Goal: Task Accomplishment & Management: Use online tool/utility

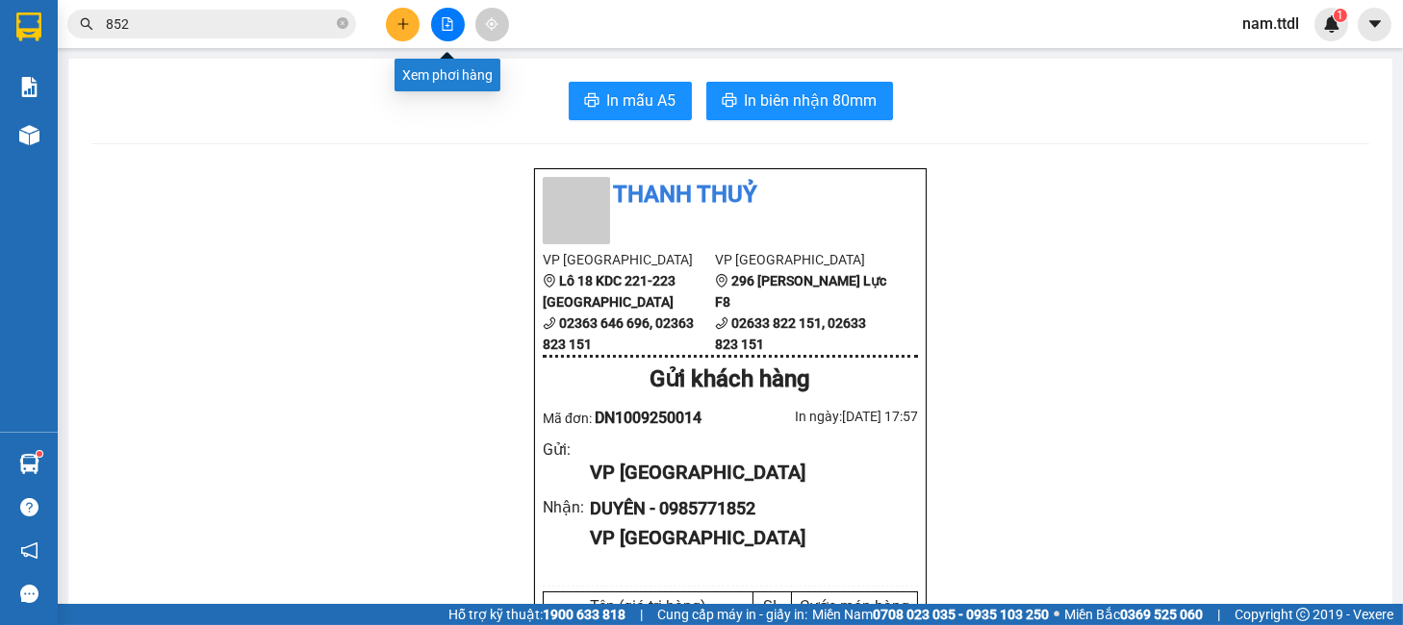
click at [457, 35] on button at bounding box center [448, 25] width 34 height 34
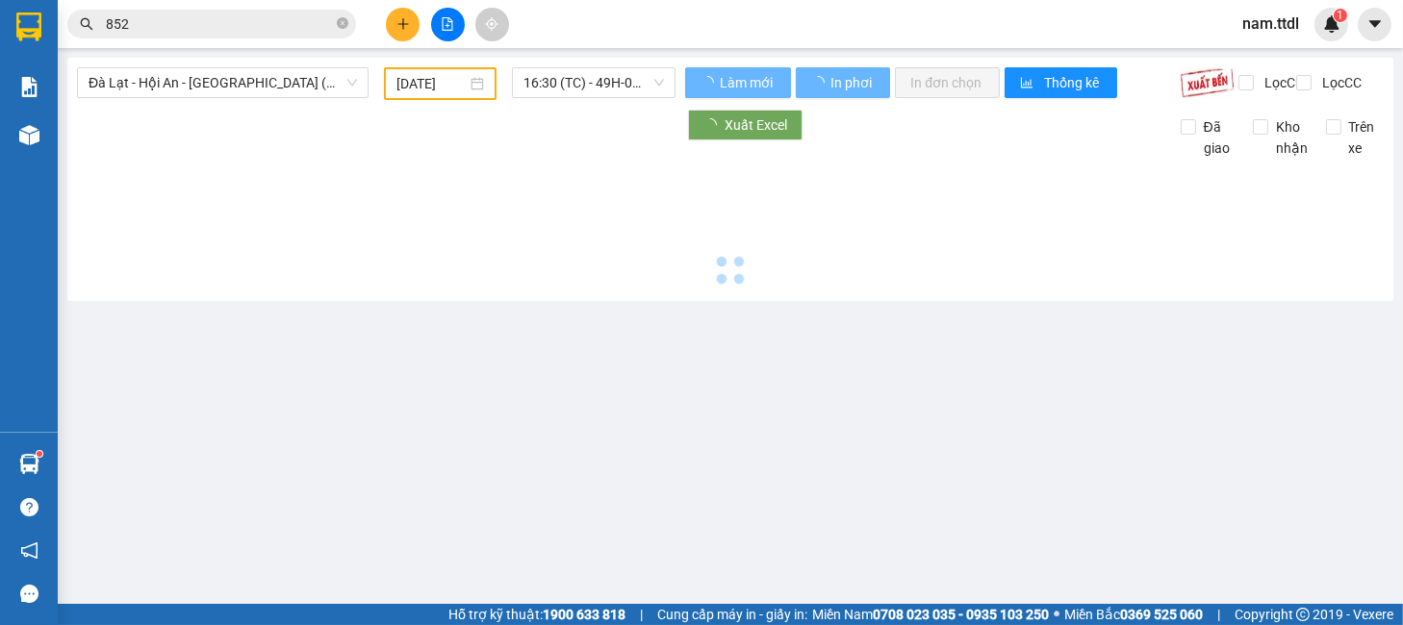
type input "[DATE]"
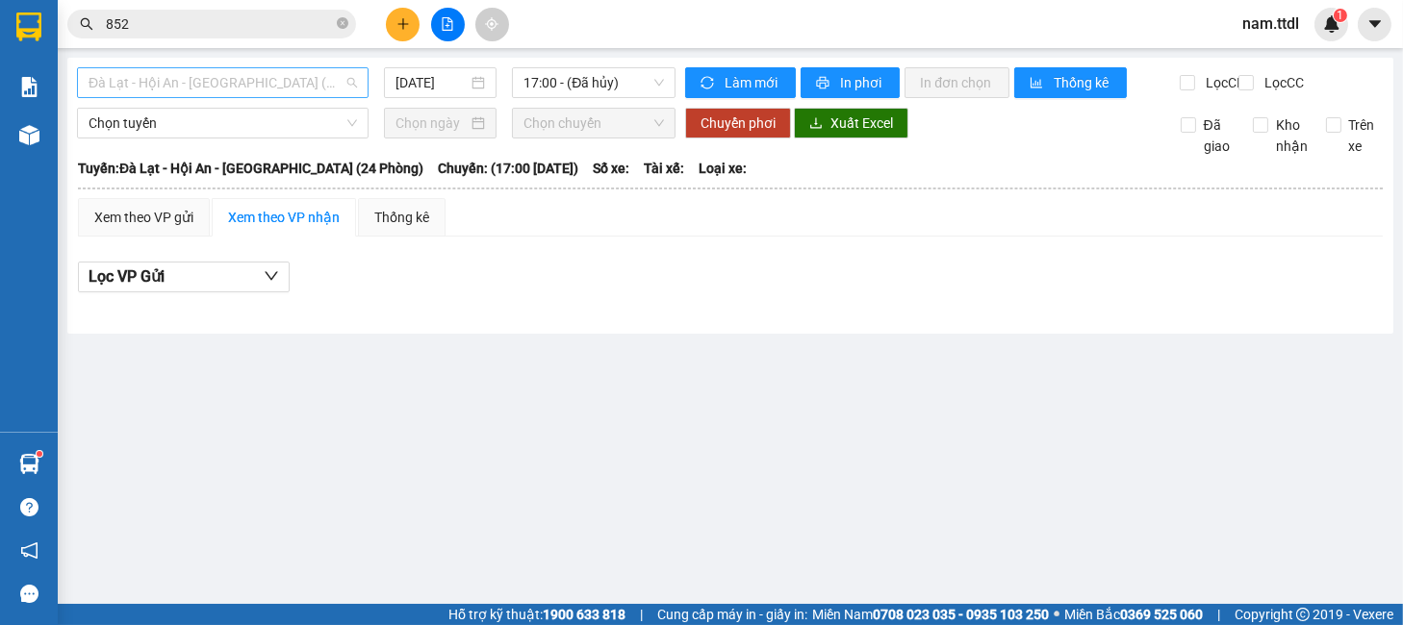
click at [120, 77] on span "Đà Lạt - Hội An - [GEOGRAPHIC_DATA] (24 Phòng)" at bounding box center [223, 82] width 268 height 29
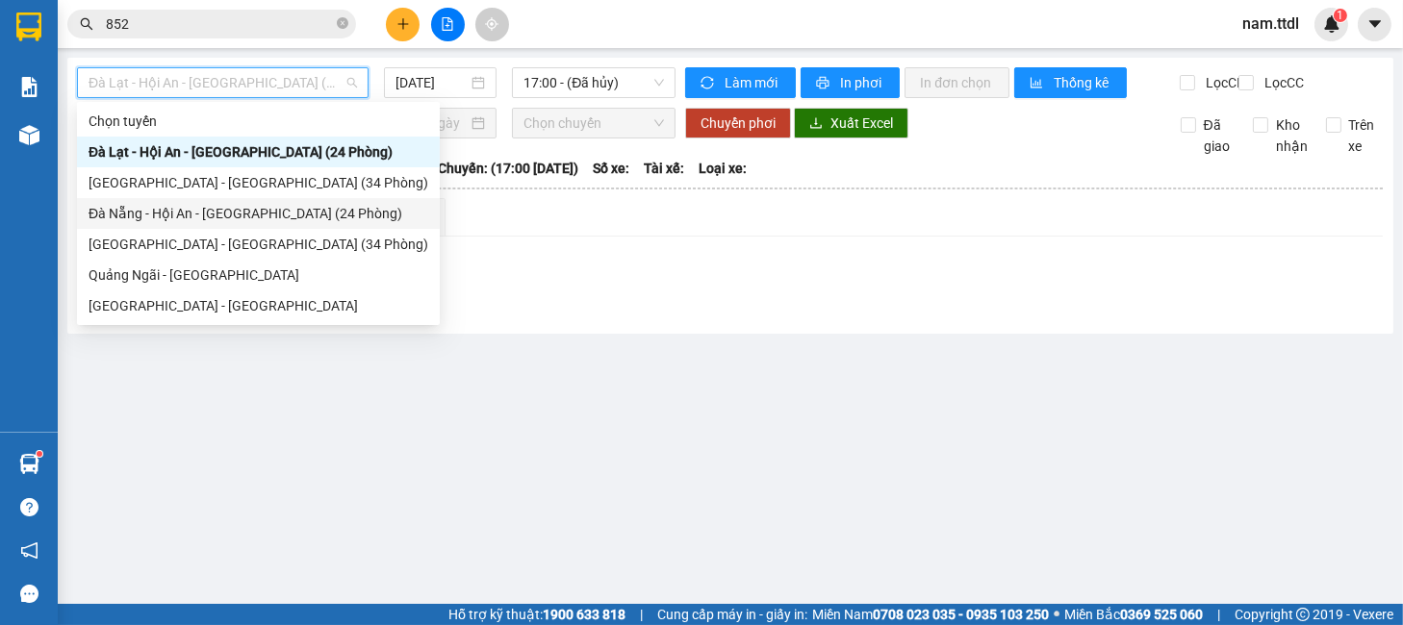
click at [196, 216] on div "Đà Nẵng - Hội An - [GEOGRAPHIC_DATA] (24 Phòng)" at bounding box center [259, 213] width 340 height 21
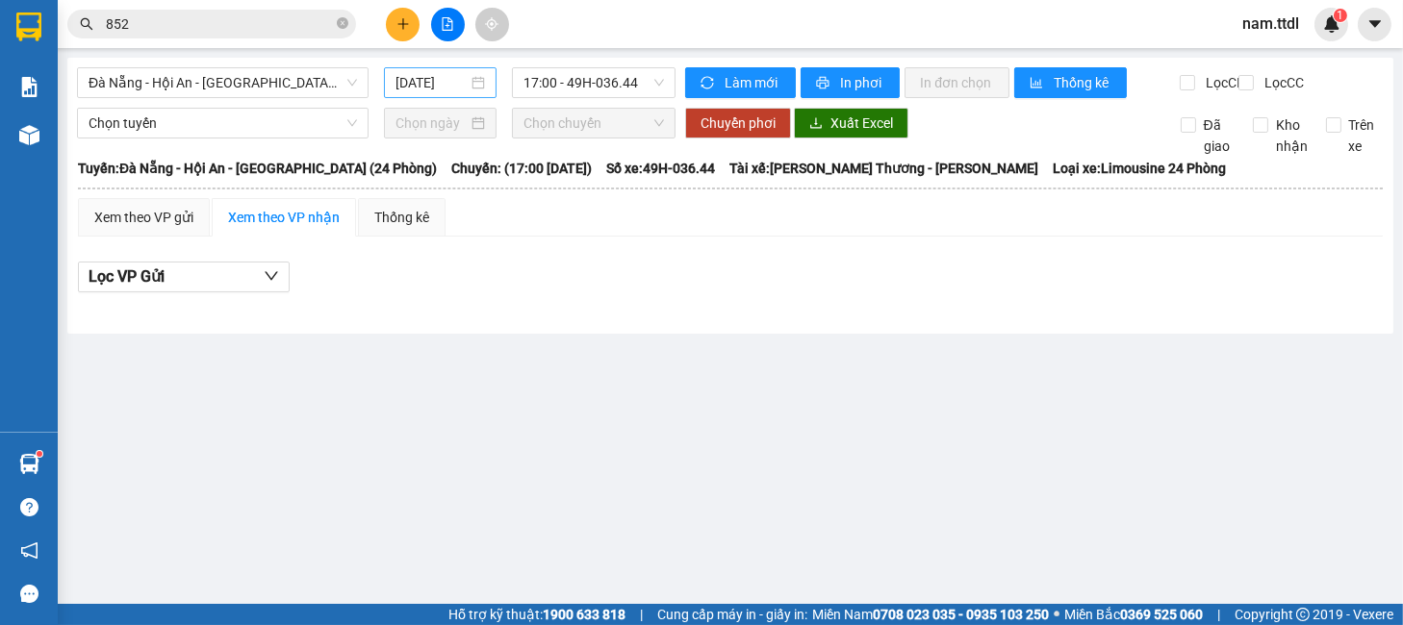
click at [392, 89] on div "[DATE]" at bounding box center [440, 82] width 113 height 31
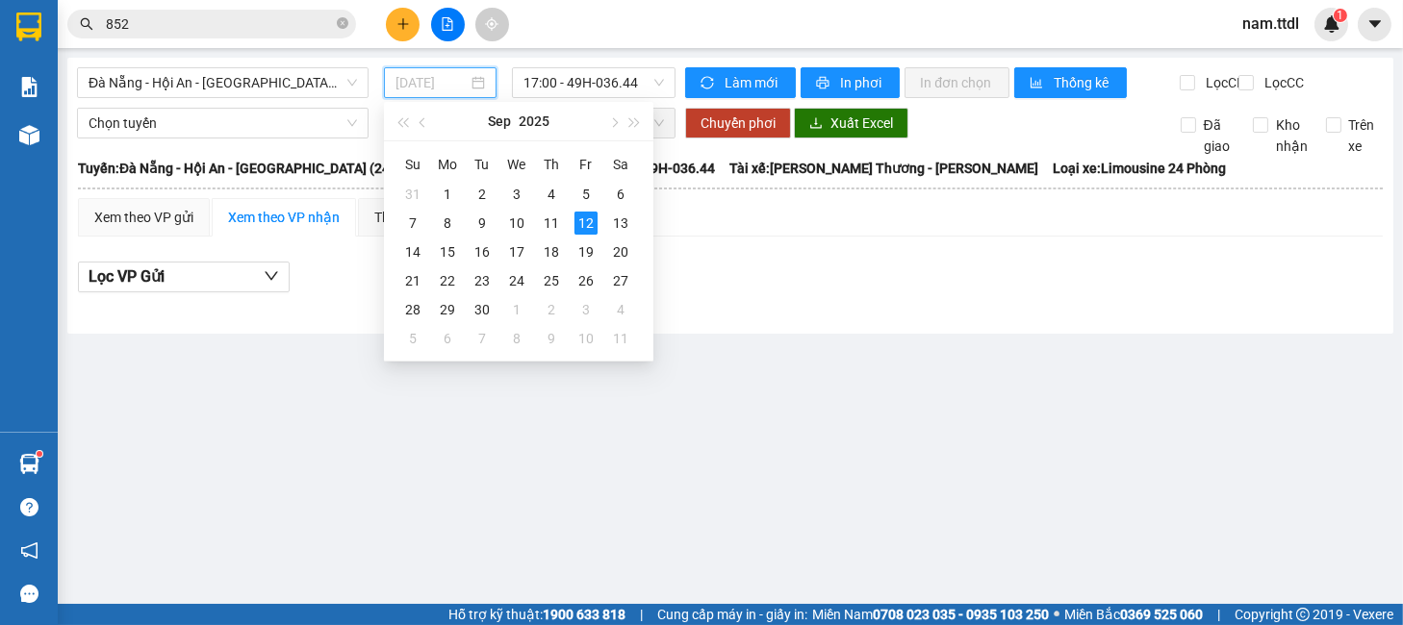
drag, startPoint x: 554, startPoint y: 223, endPoint x: 463, endPoint y: 166, distance: 107.6
click at [554, 223] on div "11" at bounding box center [551, 223] width 23 height 23
type input "[DATE]"
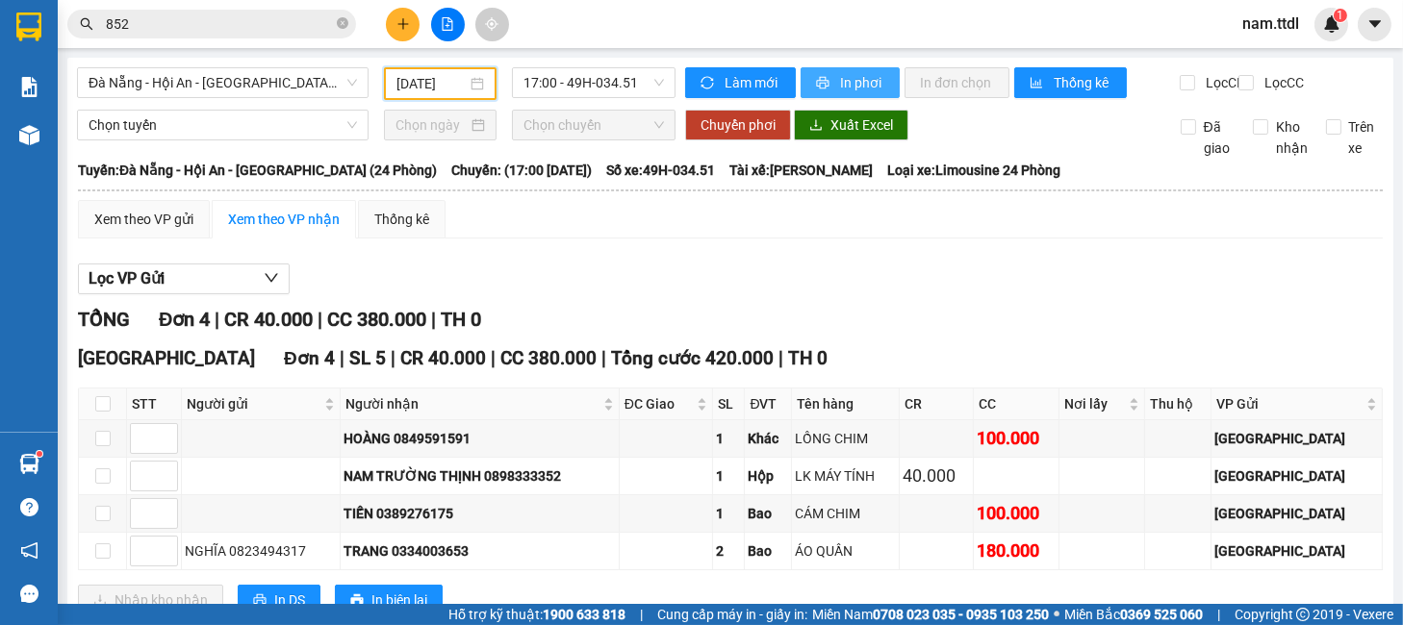
click at [811, 71] on button "In phơi" at bounding box center [849, 82] width 99 height 31
click at [311, 74] on span "Đà Nẵng - Hội An - [GEOGRAPHIC_DATA] (24 Phòng)" at bounding box center [223, 82] width 268 height 29
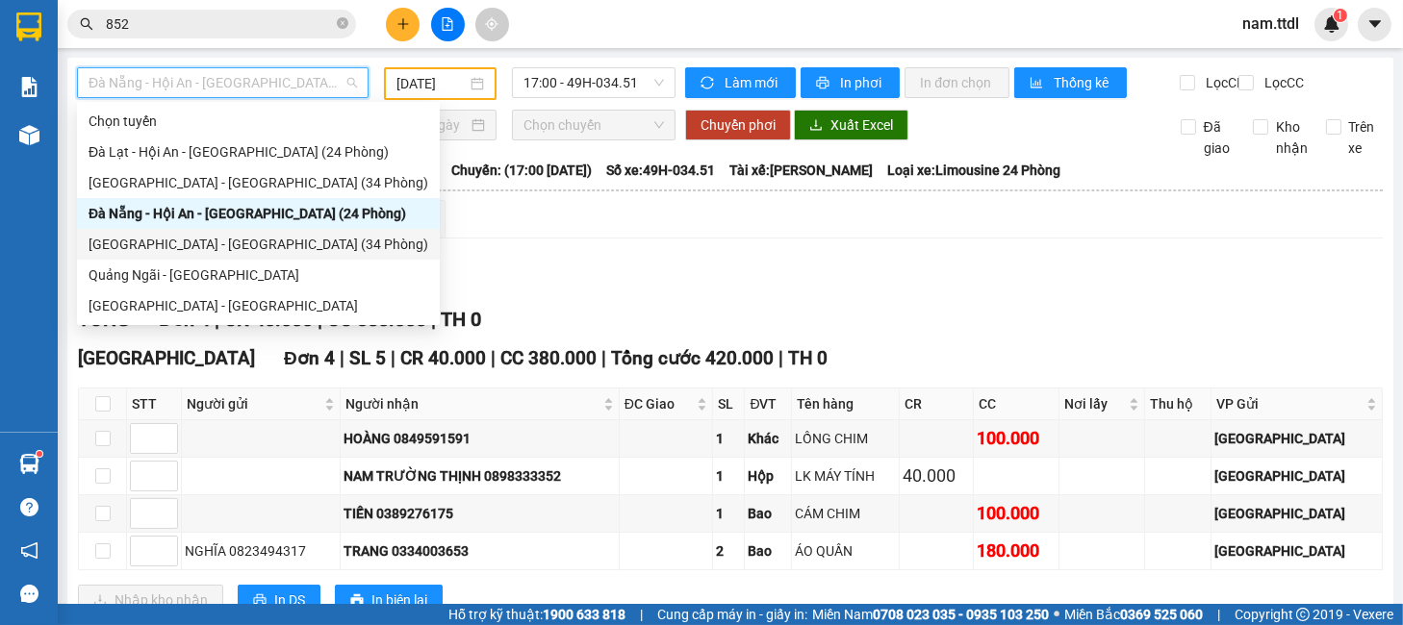
click at [211, 243] on div "[GEOGRAPHIC_DATA] - [GEOGRAPHIC_DATA] (34 Phòng)" at bounding box center [259, 244] width 340 height 21
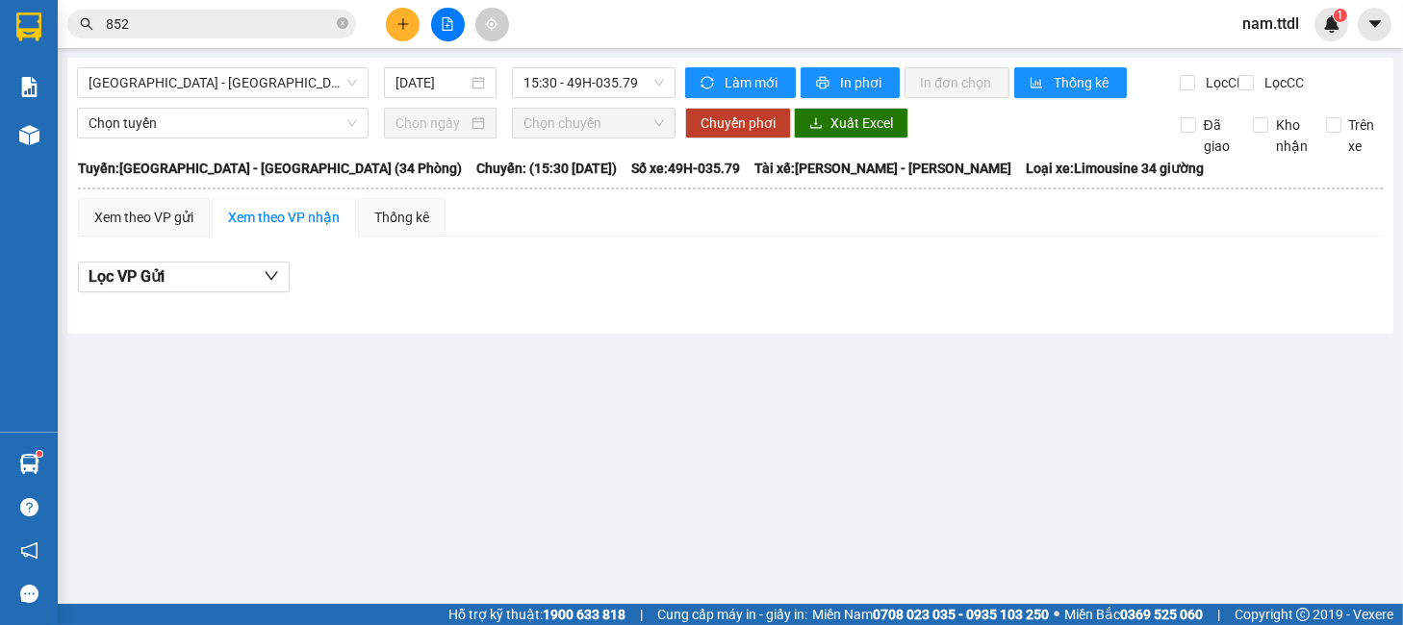
drag, startPoint x: 449, startPoint y: 55, endPoint x: 452, endPoint y: 89, distance: 33.8
click at [450, 55] on main "[GEOGRAPHIC_DATA] - [GEOGRAPHIC_DATA] (34 Phòng) [DATE] 15:30 - 49H-035.79 Làm …" at bounding box center [701, 302] width 1403 height 604
click at [451, 91] on input "[DATE]" at bounding box center [431, 82] width 72 height 21
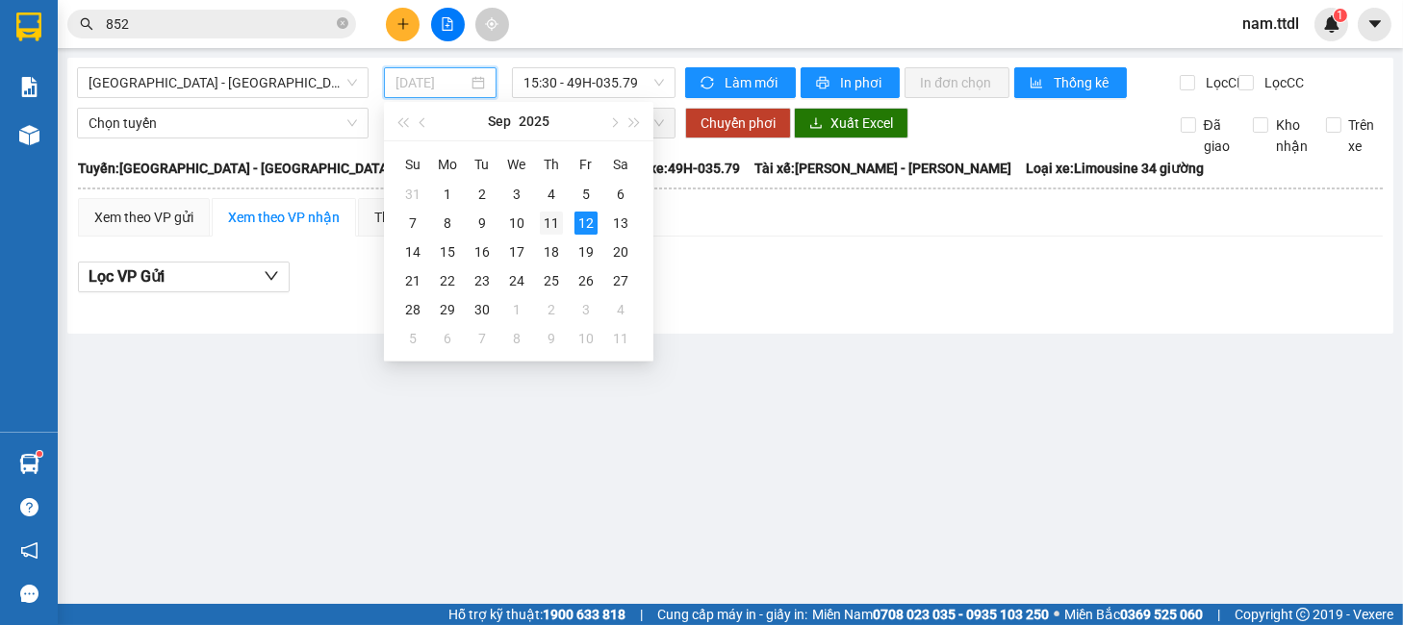
click at [552, 220] on div "11" at bounding box center [551, 223] width 23 height 23
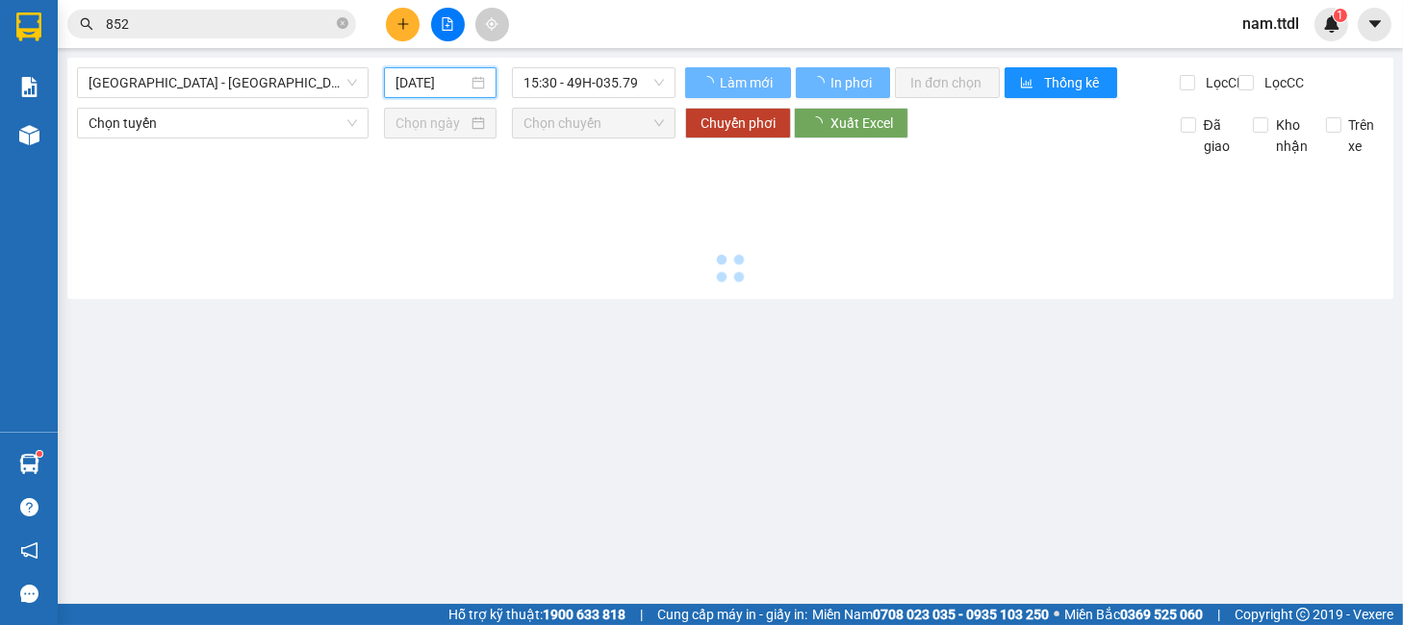
type input "[DATE]"
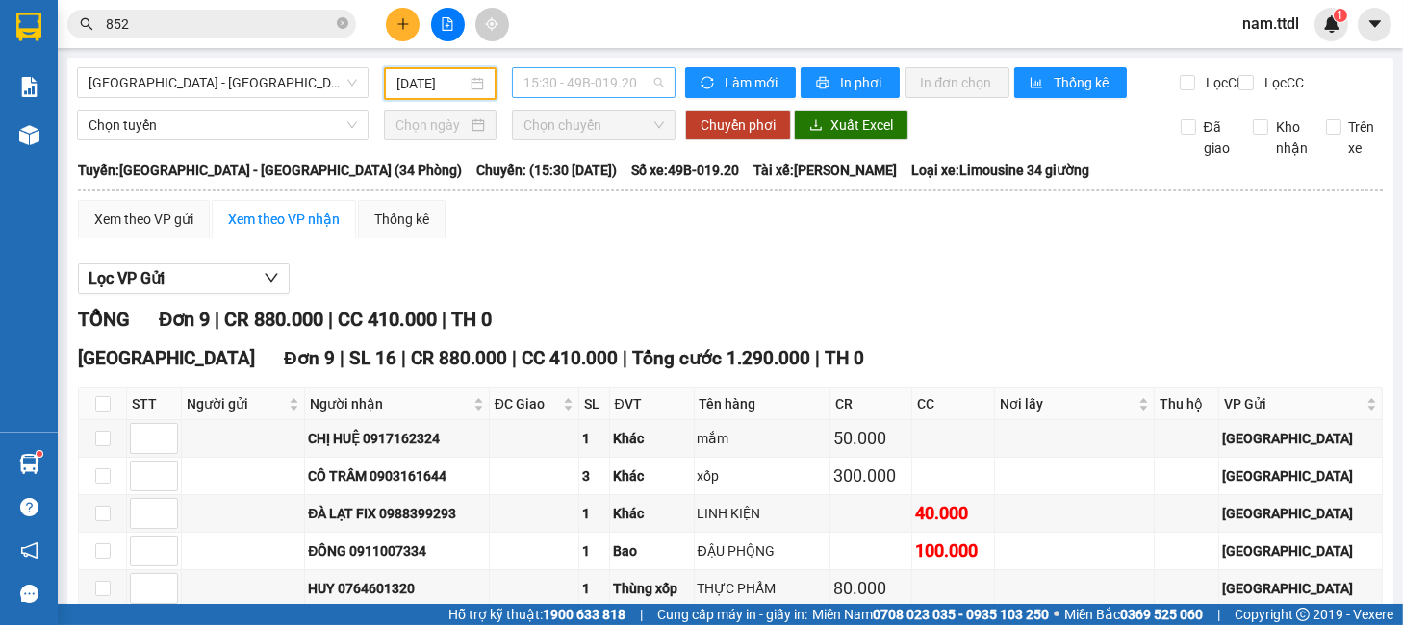
click at [594, 89] on span "15:30 - 49B-019.20" at bounding box center [593, 82] width 140 height 29
click at [631, 239] on div "Xem theo VP gửi Xem theo VP nhận Thống kê" at bounding box center [730, 219] width 1304 height 38
click at [590, 93] on span "15:30 - 49B-019.20" at bounding box center [593, 82] width 140 height 29
click at [875, 92] on button "In phơi" at bounding box center [849, 82] width 99 height 31
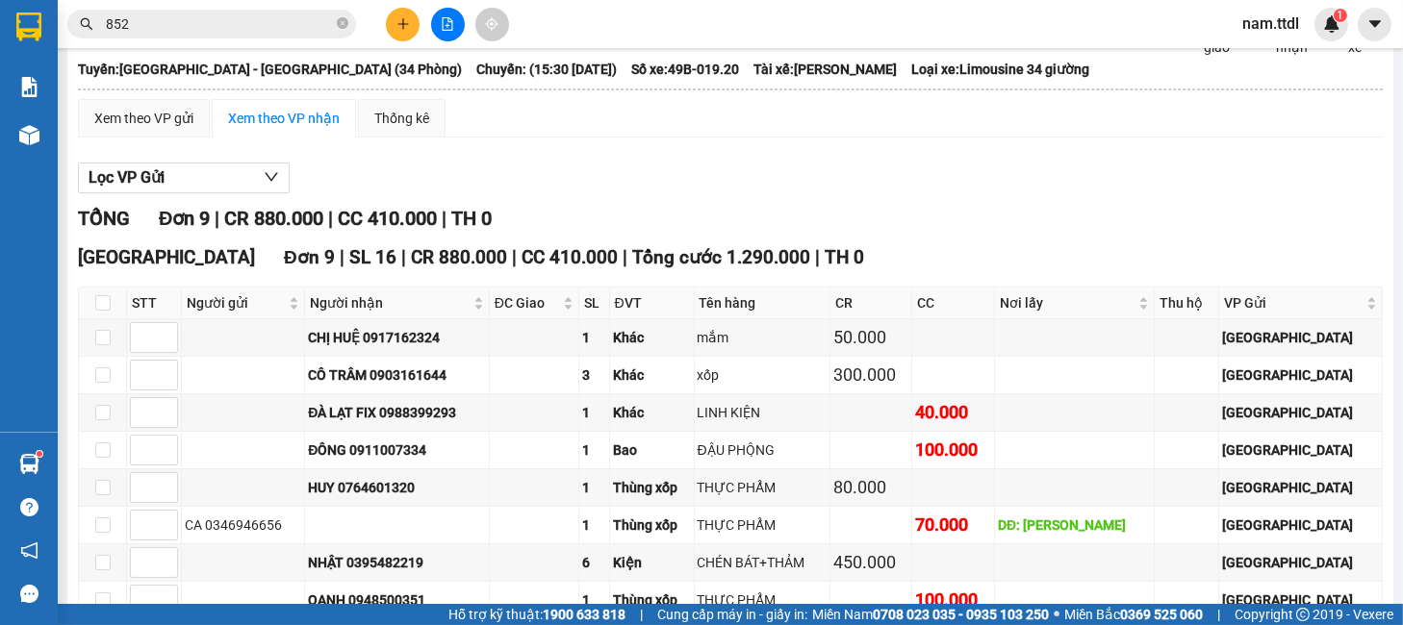
scroll to position [171, 0]
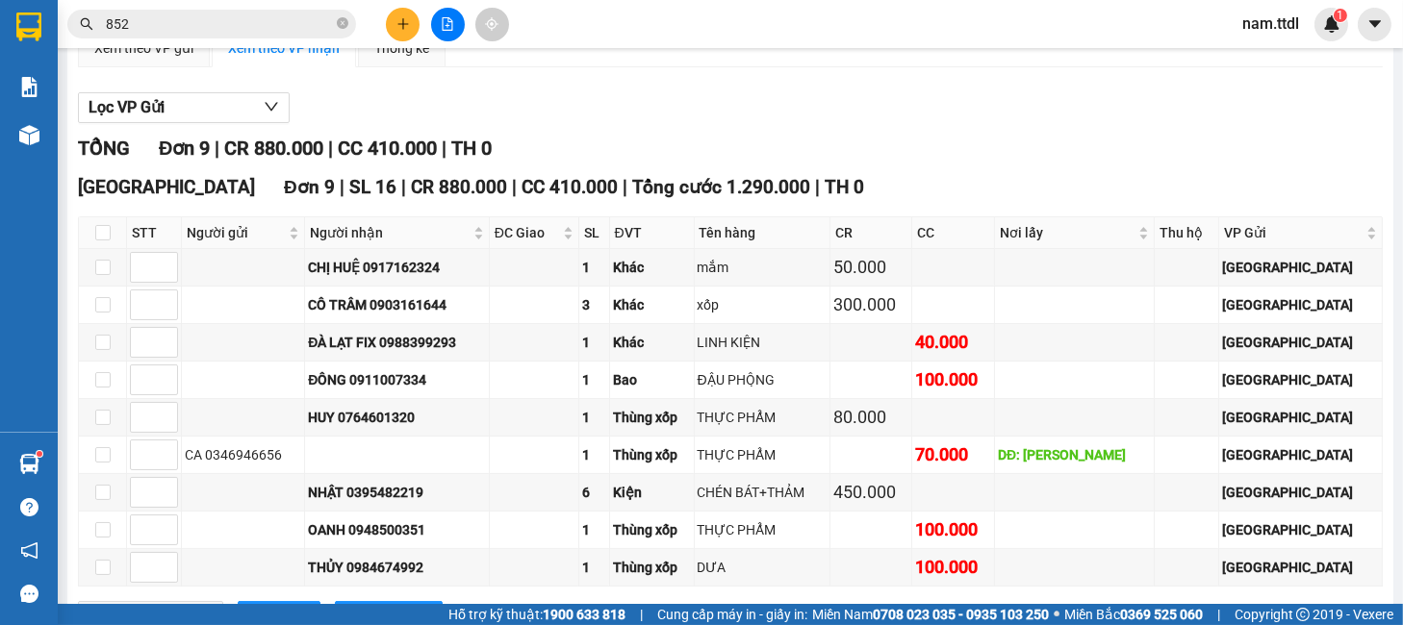
click at [190, 31] on input "852" at bounding box center [219, 23] width 227 height 21
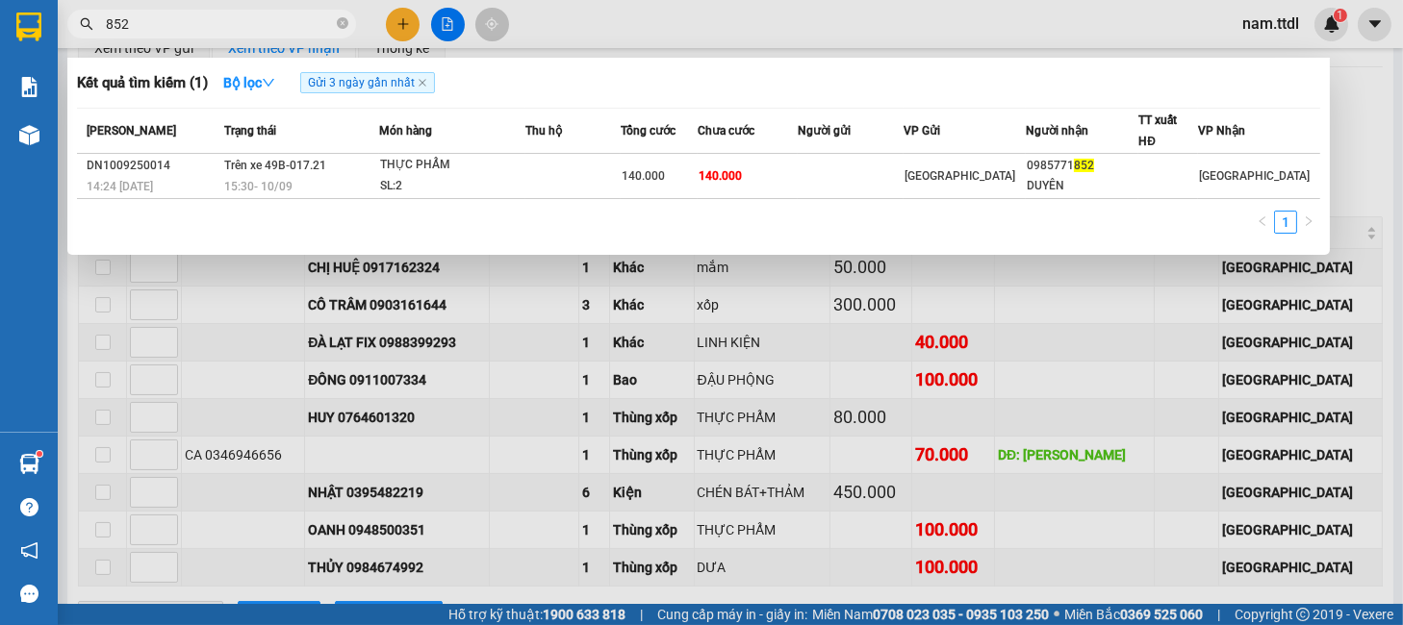
click at [190, 31] on input "852" at bounding box center [219, 23] width 227 height 21
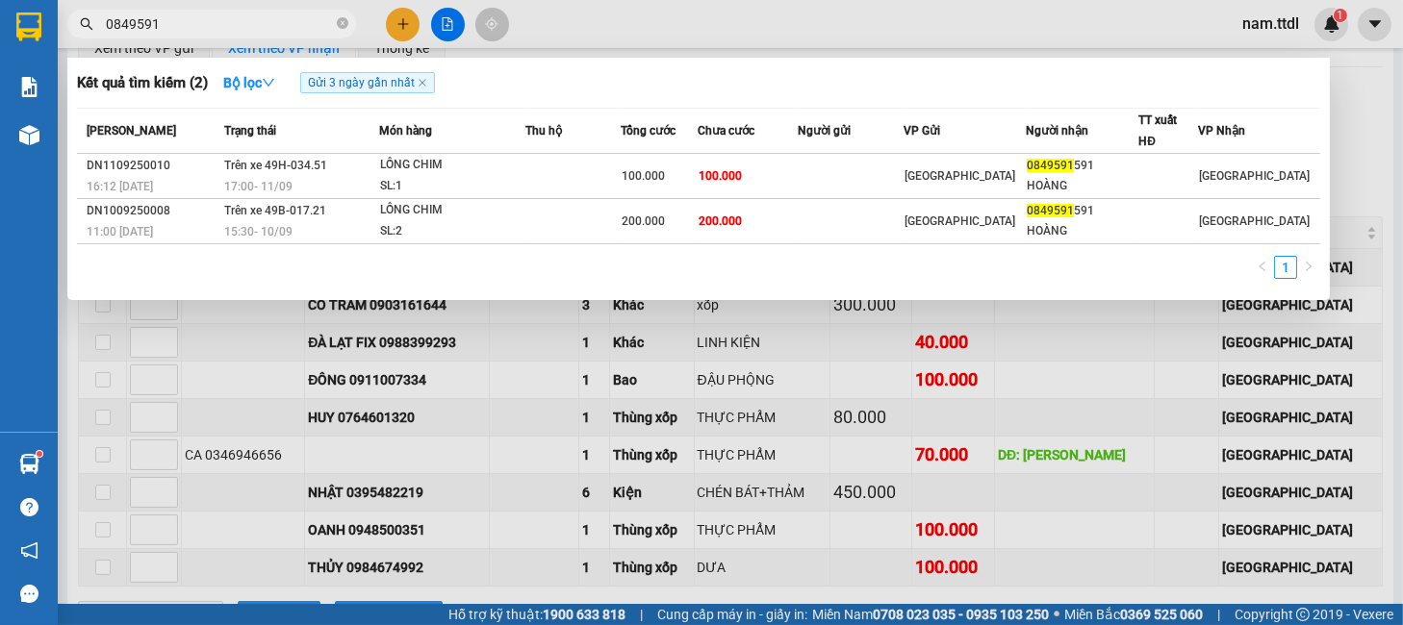
type input "0849591"
click at [844, 358] on div at bounding box center [701, 312] width 1403 height 625
